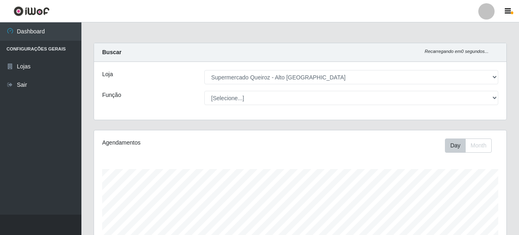
select select "496"
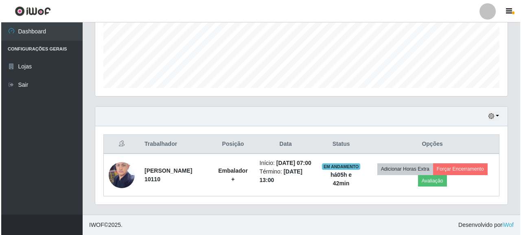
scroll to position [169, 412]
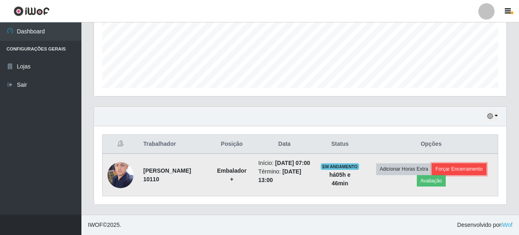
click at [432, 173] on button "Forçar Encerramento" at bounding box center [459, 168] width 55 height 11
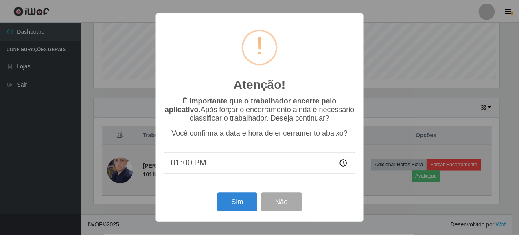
scroll to position [169, 408]
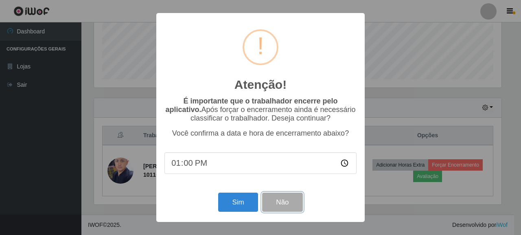
click at [286, 208] on button "Não" at bounding box center [282, 202] width 40 height 19
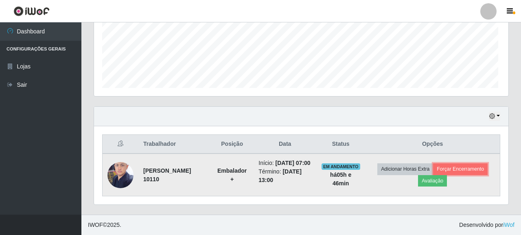
scroll to position [169, 412]
click at [446, 177] on button "Avaliação" at bounding box center [431, 180] width 29 height 11
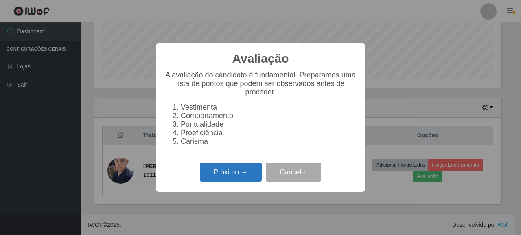
click at [229, 175] on button "Próximo →" at bounding box center [231, 171] width 62 height 19
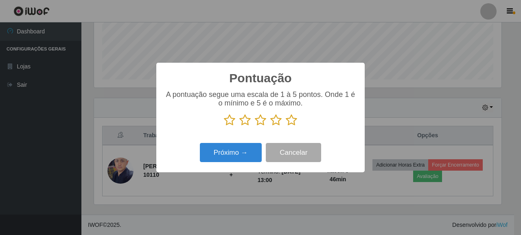
click at [296, 120] on icon at bounding box center [291, 120] width 11 height 12
click at [286, 126] on input "radio" at bounding box center [286, 126] width 0 height 0
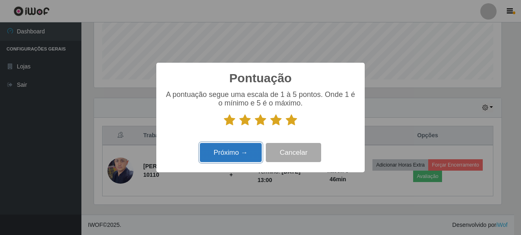
click at [237, 155] on button "Próximo →" at bounding box center [231, 152] width 62 height 19
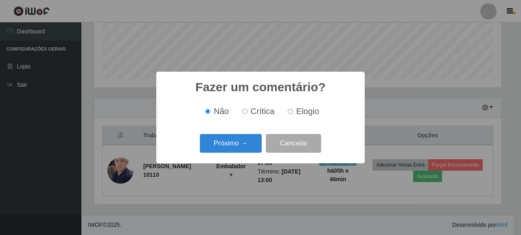
click at [292, 112] on input "Elogio" at bounding box center [290, 111] width 5 height 5
radio input "true"
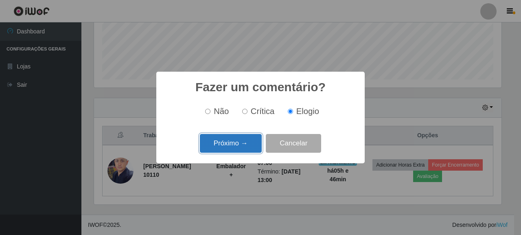
click at [241, 147] on button "Próximo →" at bounding box center [231, 143] width 62 height 19
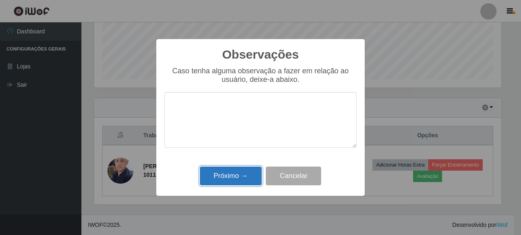
click at [242, 178] on button "Próximo →" at bounding box center [231, 176] width 62 height 19
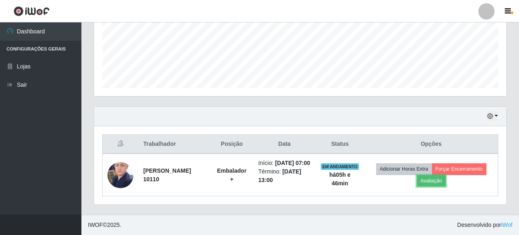
scroll to position [169, 412]
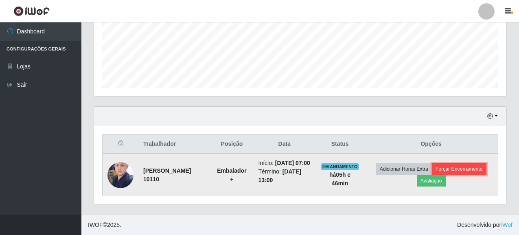
click at [432, 175] on button "Forçar Encerramento" at bounding box center [459, 168] width 55 height 11
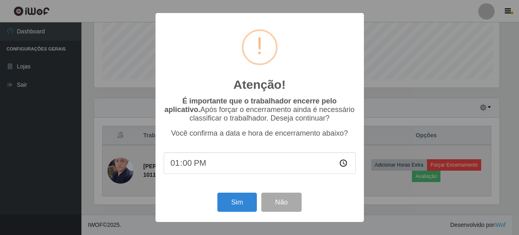
scroll to position [169, 408]
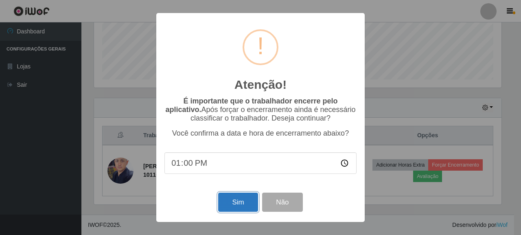
click at [237, 203] on button "Sim" at bounding box center [237, 202] width 39 height 19
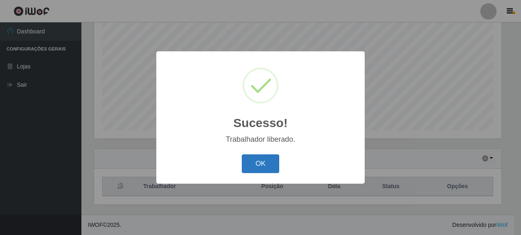
click at [260, 162] on button "OK" at bounding box center [261, 163] width 38 height 19
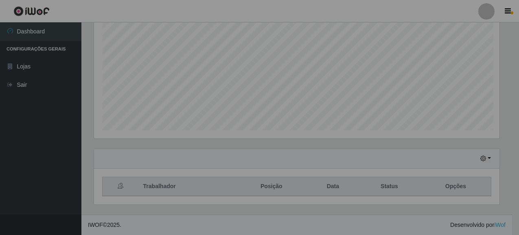
scroll to position [169, 412]
